Goal: Check status: Check status

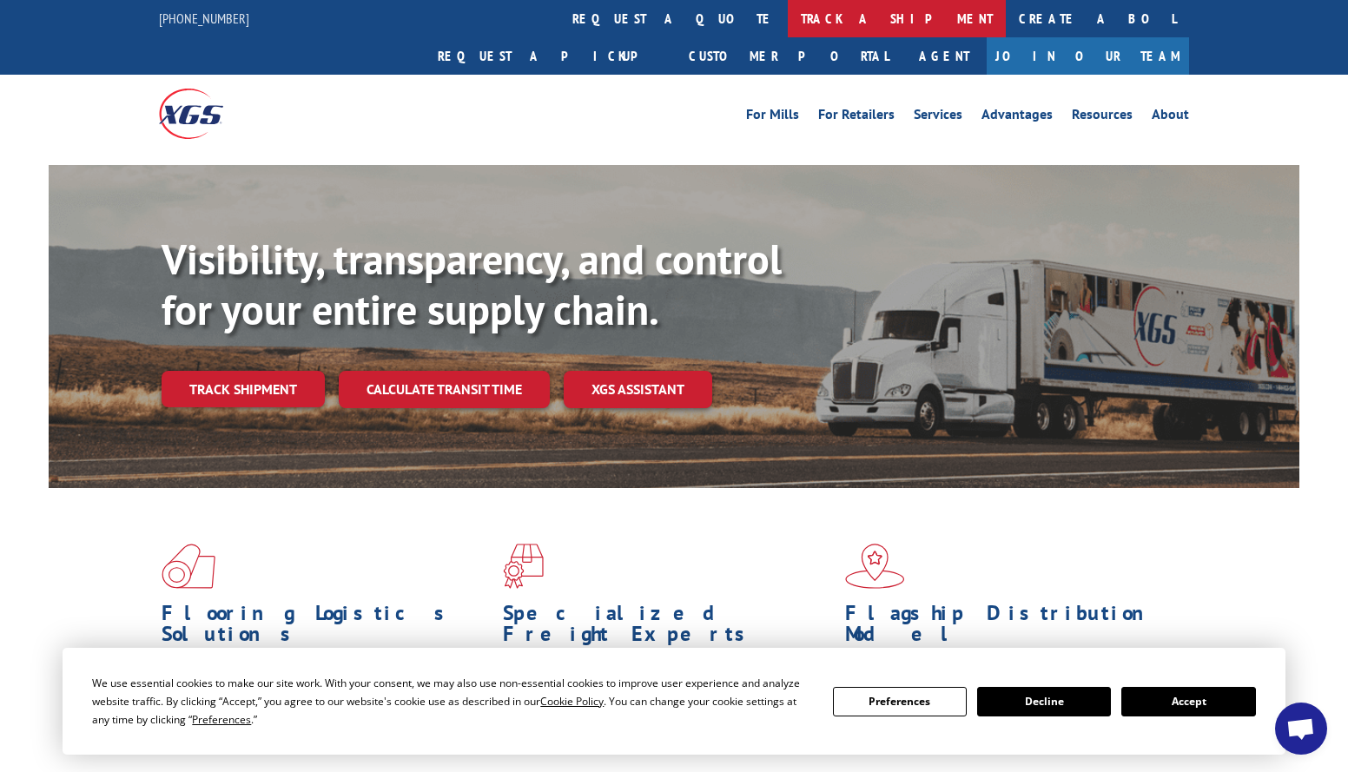
click at [788, 29] on link "track a shipment" at bounding box center [897, 18] width 218 height 37
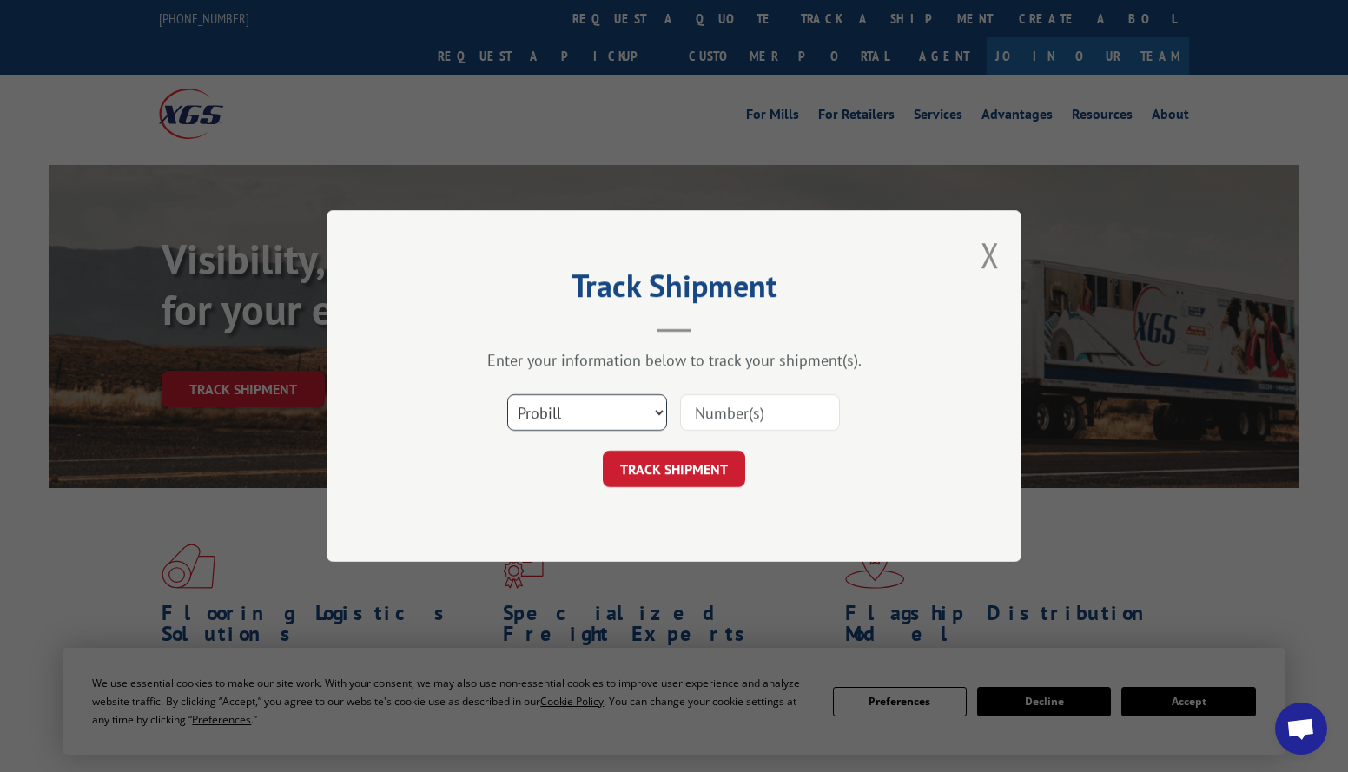
click at [654, 414] on select "Select category... Probill BOL PO" at bounding box center [587, 412] width 160 height 36
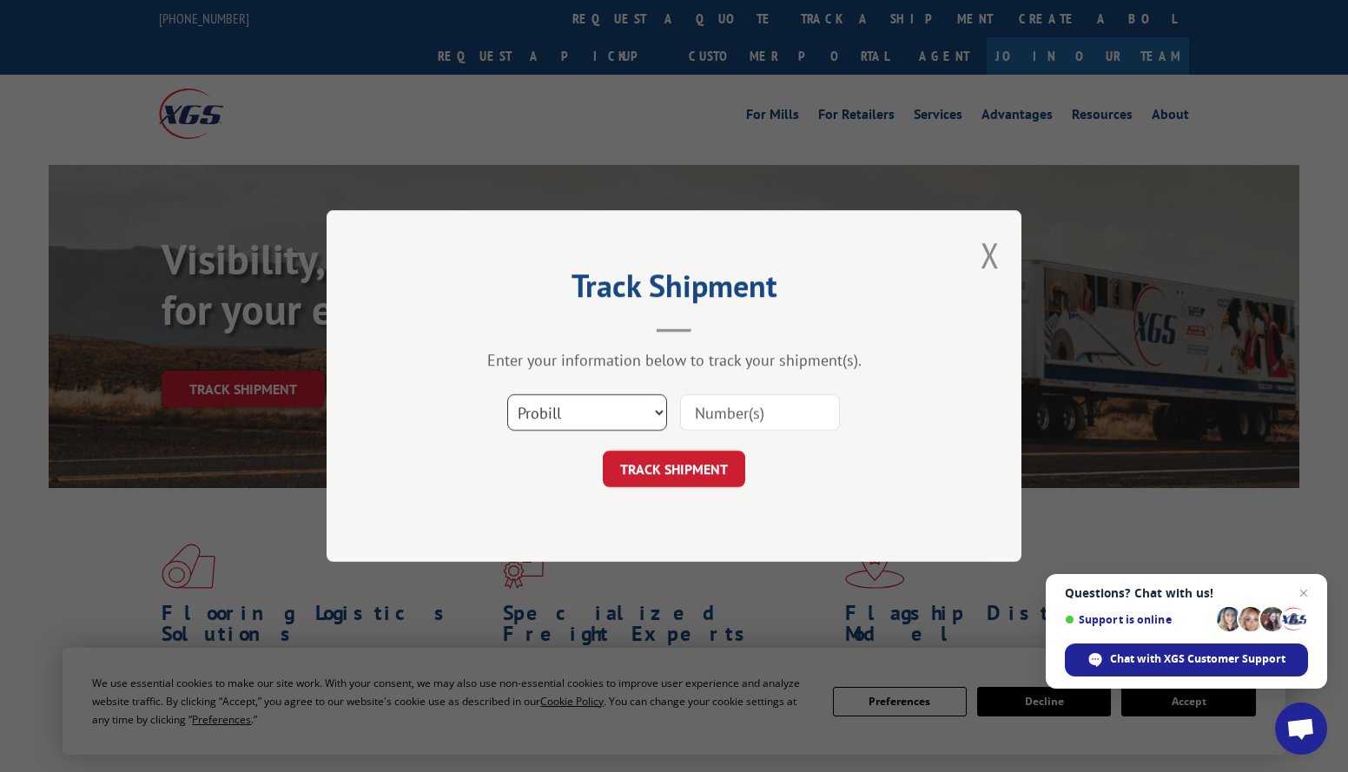
click at [507, 394] on select "Select category... Probill BOL PO" at bounding box center [587, 412] width 160 height 36
click at [743, 417] on input at bounding box center [760, 412] width 160 height 36
paste input "16961953"
type input "16961953"
click at [709, 465] on button "TRACK SHIPMENT" at bounding box center [674, 469] width 142 height 36
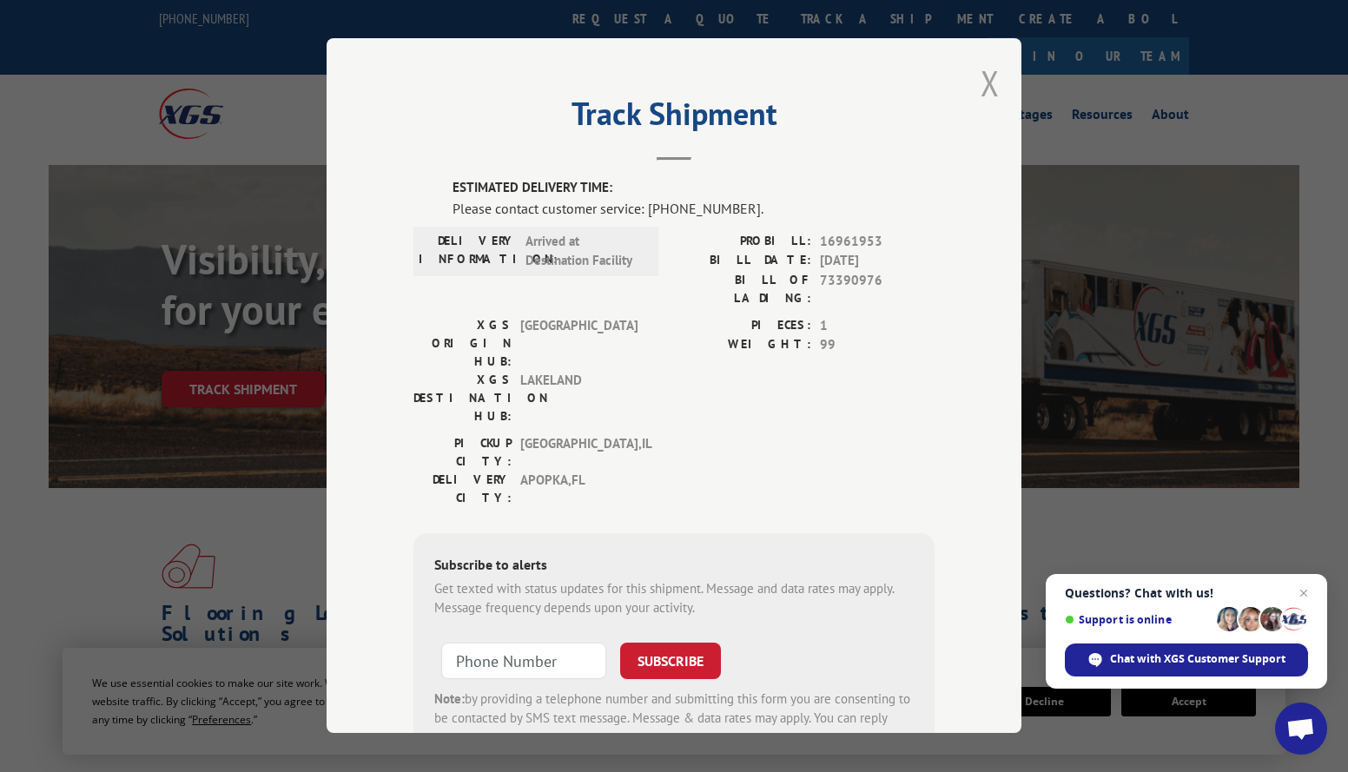
click at [980, 76] on button "Close modal" at bounding box center [989, 83] width 19 height 46
